Goal: Task Accomplishment & Management: Use online tool/utility

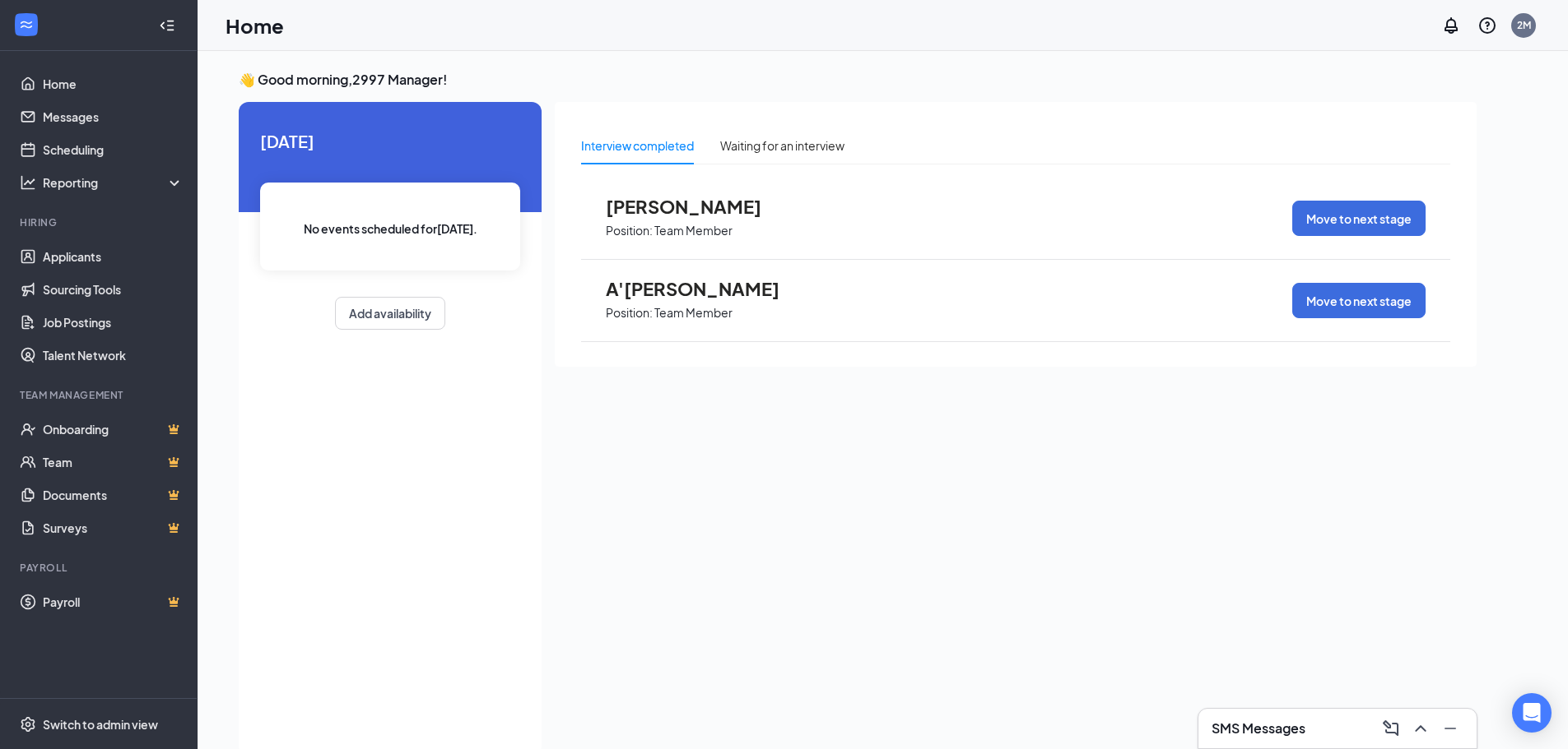
click at [686, 283] on span "A'[PERSON_NAME]" at bounding box center [697, 289] width 181 height 21
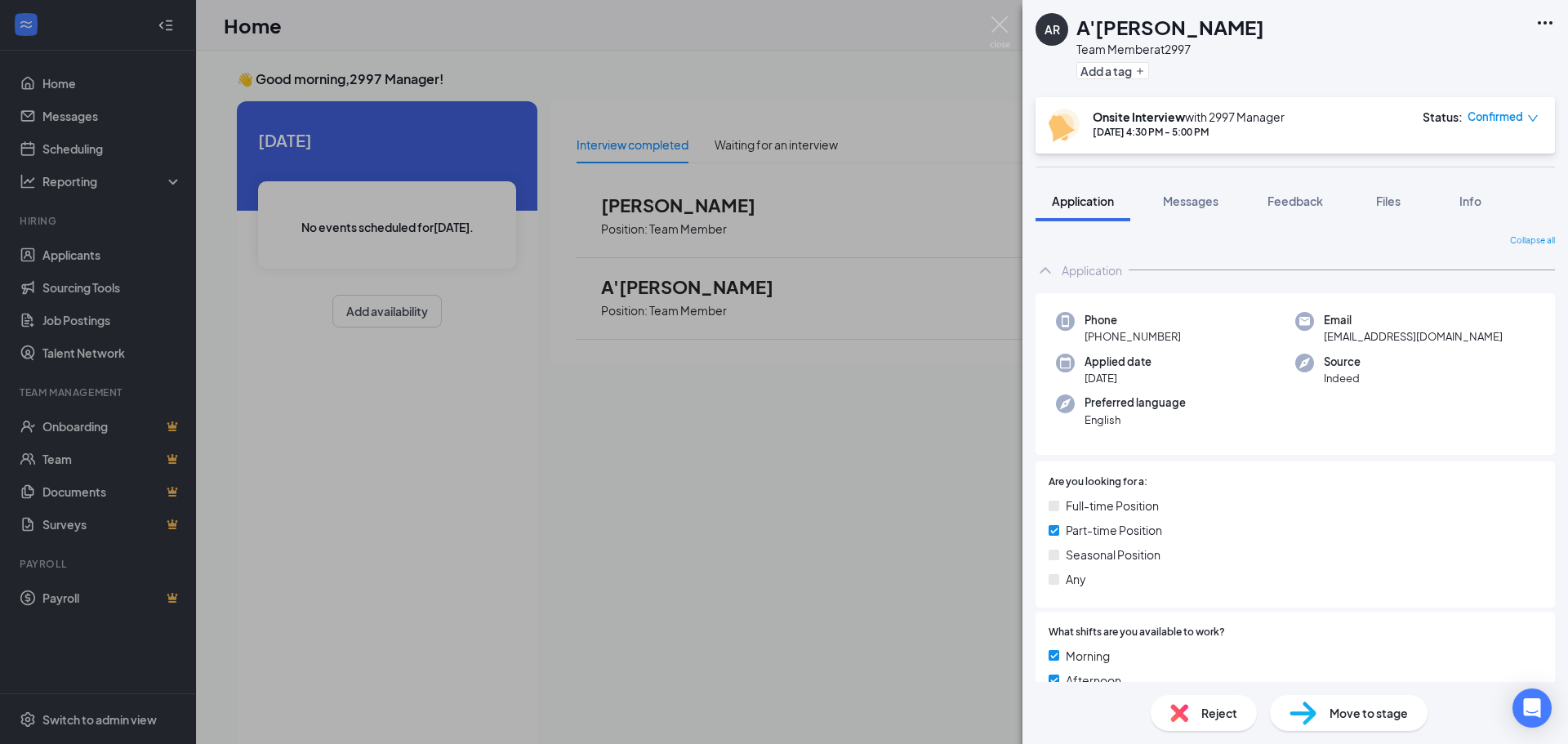
click at [1543, 23] on icon "Ellipses" at bounding box center [1545, 23] width 20 height 20
click at [1485, 69] on link "View full application" at bounding box center [1457, 61] width 176 height 16
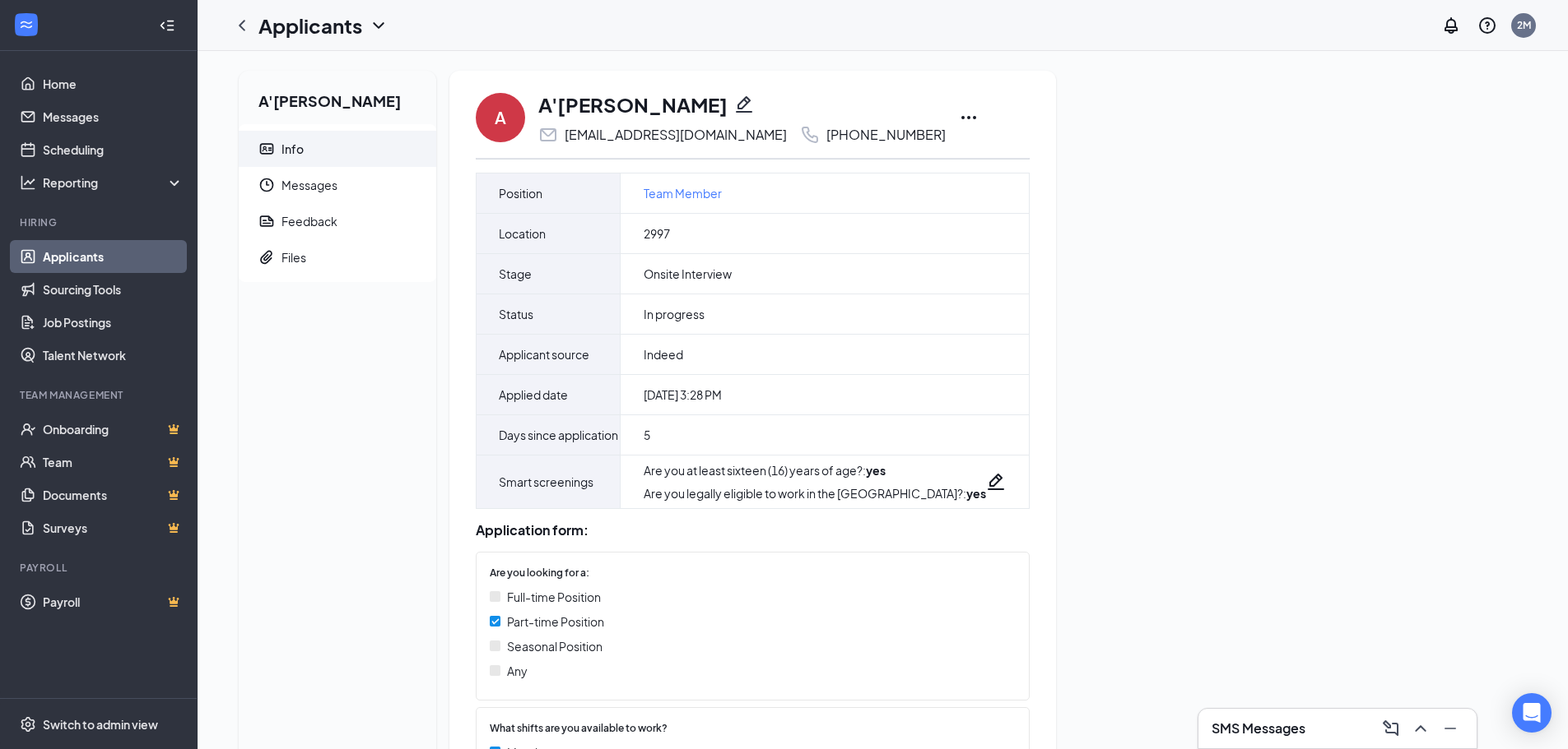
click at [973, 118] on icon "Ellipses" at bounding box center [968, 118] width 15 height 3
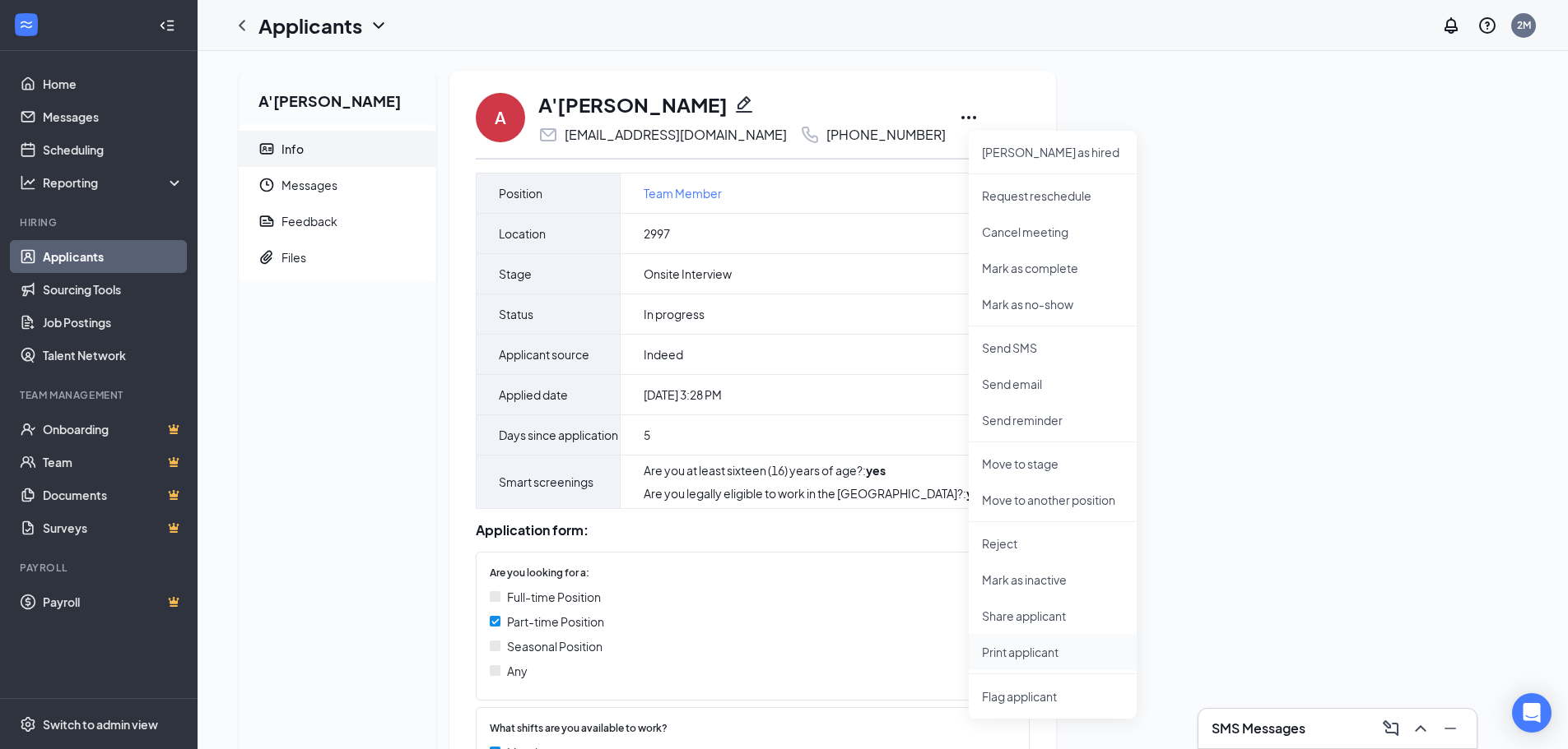
click at [1073, 649] on p "Print applicant" at bounding box center [1052, 653] width 142 height 16
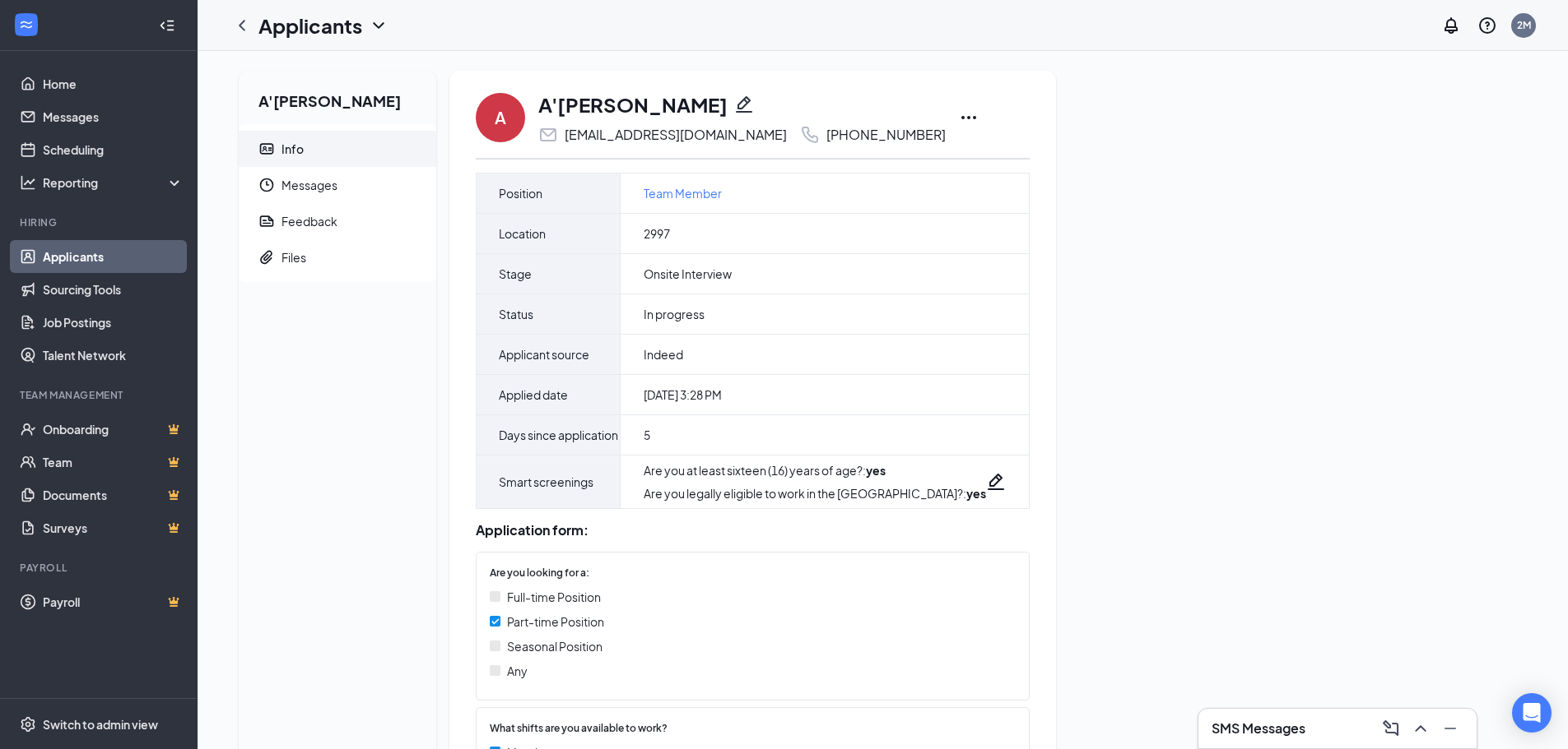
click at [978, 120] on icon "Ellipses" at bounding box center [968, 118] width 20 height 20
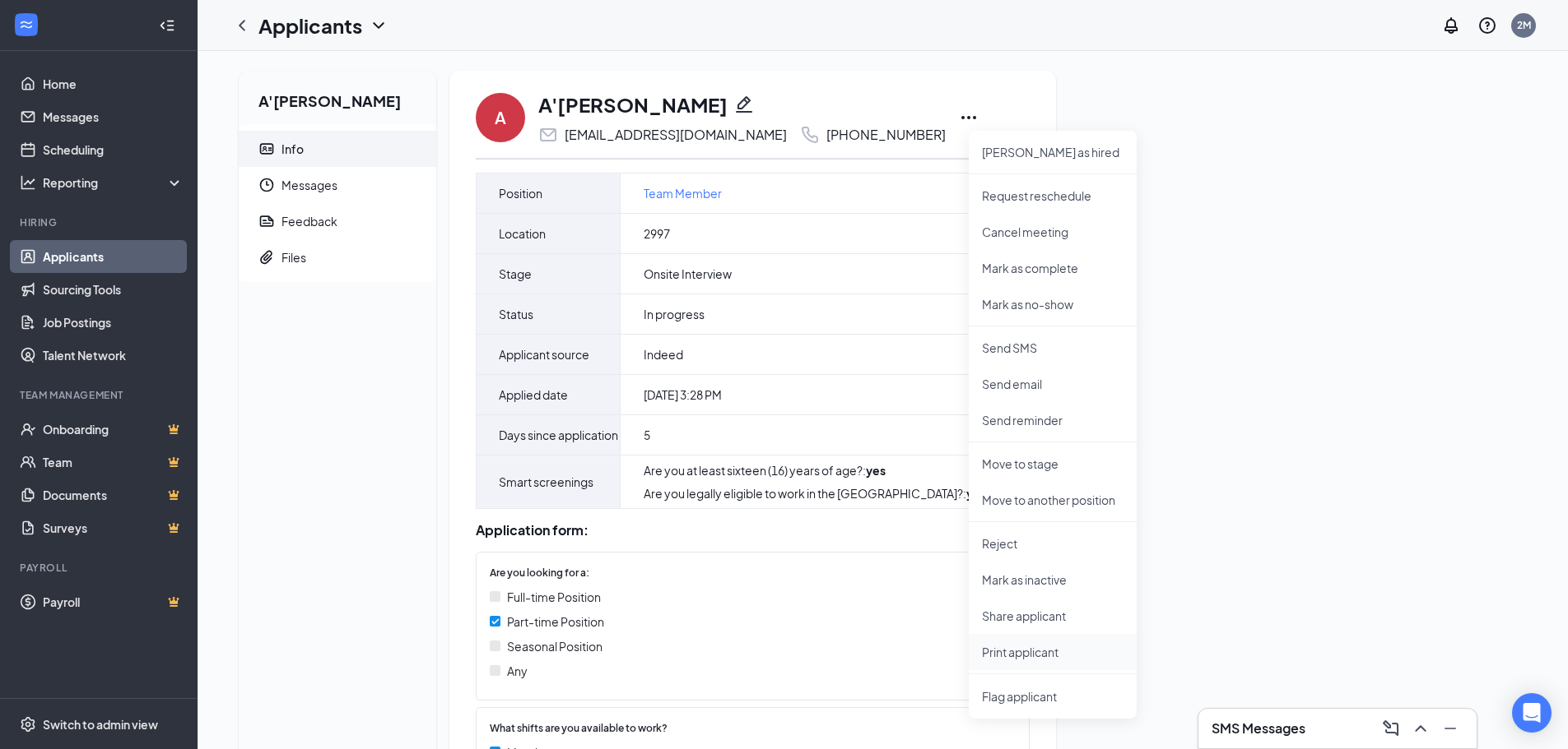
click at [1055, 665] on li "Print applicant" at bounding box center [1052, 653] width 168 height 36
